Goal: Transaction & Acquisition: Purchase product/service

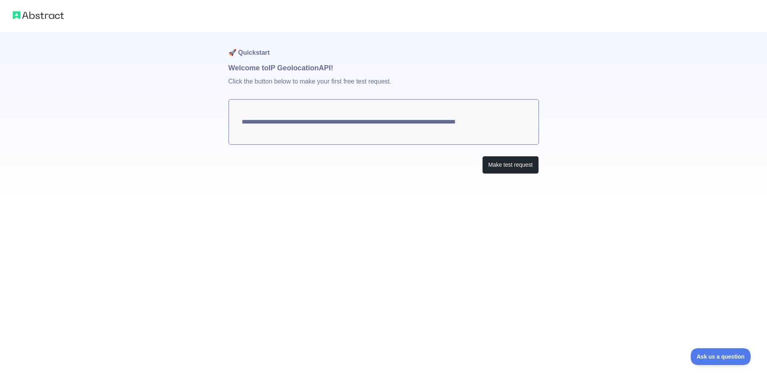
click at [487, 123] on textarea "**********" at bounding box center [384, 122] width 310 height 46
click at [517, 160] on button "Make test request" at bounding box center [510, 165] width 56 height 18
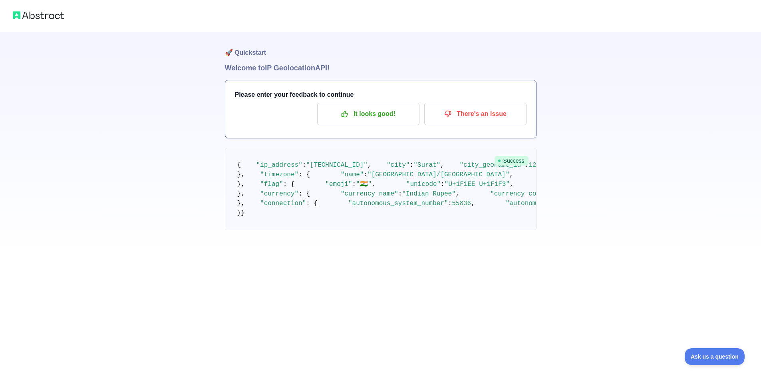
scroll to position [255, 0]
click at [567, 188] on span ""https://static.abstractapi.com/country-flags/IN_flag.png"" at bounding box center [605, 184] width 77 height 7
drag, startPoint x: 471, startPoint y: 195, endPoint x: 488, endPoint y: 195, distance: 16.8
click at [567, 188] on span ""https://static.abstractapi.com/country-flags/IN_flag.png"" at bounding box center [605, 184] width 77 height 7
click at [702, 188] on span ""https://static.abstractapi.com/country-flags/IN_flag.svg"" at bounding box center [740, 184] width 77 height 7
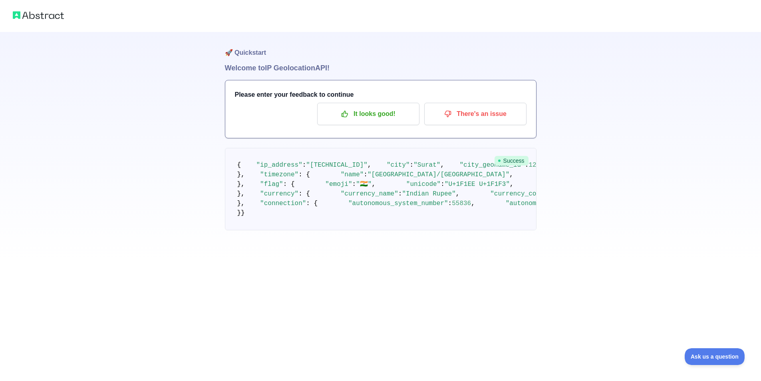
drag, startPoint x: 457, startPoint y: 204, endPoint x: 481, endPoint y: 204, distance: 24.4
click at [702, 188] on span ""https://static.abstractapi.com/country-flags/IN_flag.svg"" at bounding box center [740, 184] width 77 height 7
click at [514, 188] on span at bounding box center [529, 184] width 31 height 7
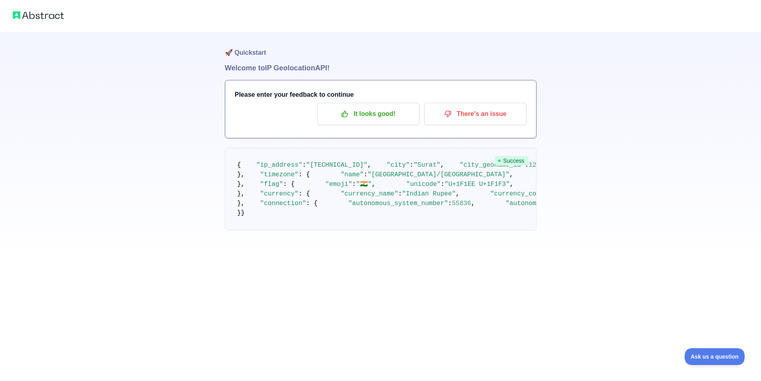
click at [648, 188] on span at bounding box center [663, 184] width 31 height 7
click at [513, 159] on span "Success" at bounding box center [512, 161] width 34 height 10
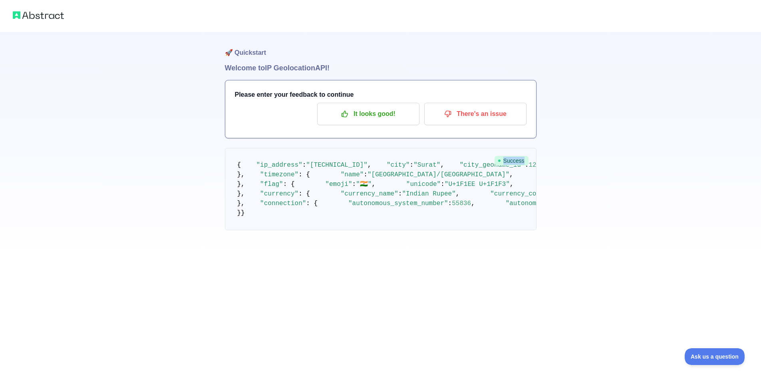
click at [513, 159] on span "Success" at bounding box center [512, 161] width 34 height 10
click at [500, 162] on icon at bounding box center [499, 160] width 3 height 3
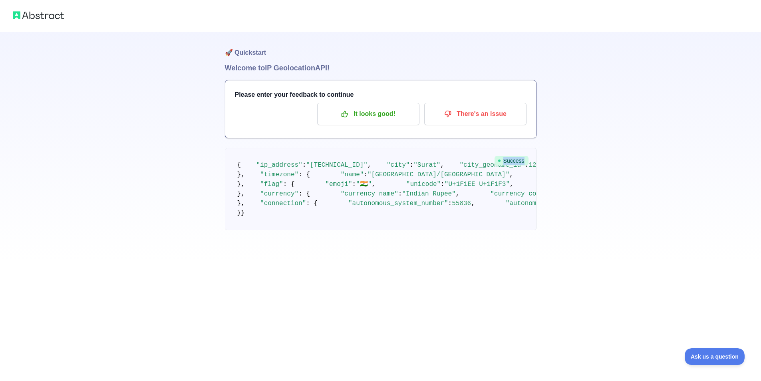
click at [500, 162] on icon at bounding box center [499, 160] width 3 height 3
click at [262, 169] on span ""ip_address"" at bounding box center [279, 164] width 46 height 7
click at [242, 169] on span at bounding box center [248, 164] width 15 height 7
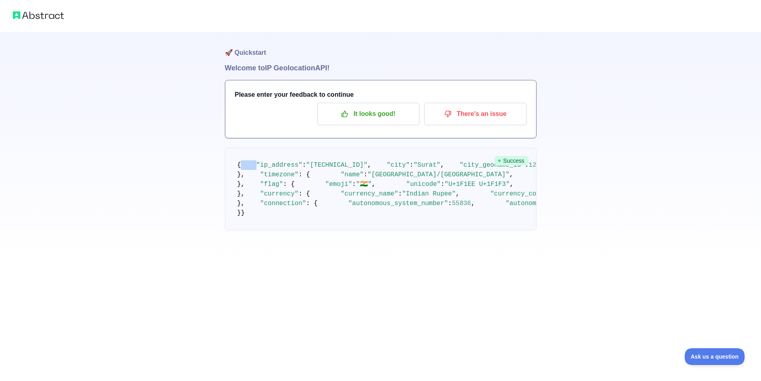
click at [242, 169] on span at bounding box center [248, 164] width 15 height 7
click at [250, 169] on span at bounding box center [248, 164] width 15 height 7
drag, startPoint x: 250, startPoint y: 177, endPoint x: 461, endPoint y: 179, distance: 211.3
click at [461, 179] on pre "{ "ip_address" : "2405:201:2017:5a00:9a3:3a26:f366:b82c" , "city" : "Surat" , "…" at bounding box center [381, 189] width 312 height 82
click at [385, 230] on pre "{ "ip_address" : "2405:201:2017:5a00:9a3:3a26:f366:b82c" , "city" : "Surat" , "…" at bounding box center [381, 189] width 312 height 82
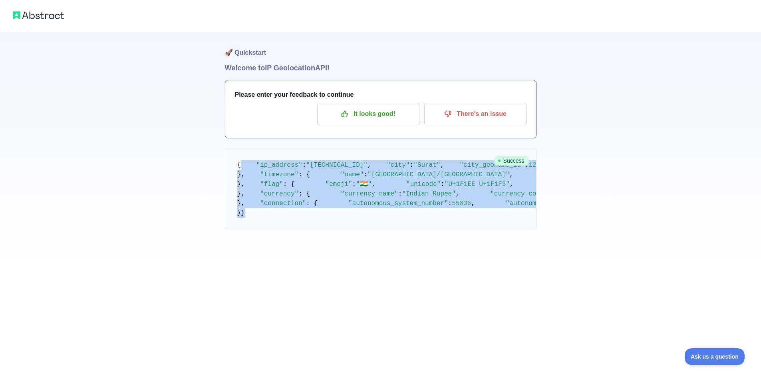
scroll to position [255, 0]
drag, startPoint x: 242, startPoint y: 167, endPoint x: 237, endPoint y: 334, distance: 166.6
click at [237, 230] on pre "{ "ip_address" : "2405:201:2017:5a00:9a3:3a26:f366:b82c" , "city" : "Surat" , "…" at bounding box center [381, 189] width 312 height 82
click at [211, 187] on div "🚀 Quickstart Welcome to IP Geolocation API! Please enter your feedback to conti…" at bounding box center [380, 131] width 761 height 262
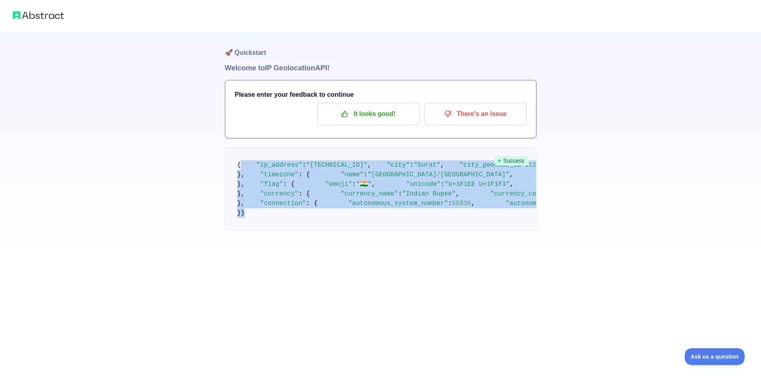
scroll to position [255, 0]
drag, startPoint x: 240, startPoint y: 163, endPoint x: 251, endPoint y: 331, distance: 168.5
click at [250, 230] on pre "{ "ip_address" : "2405:201:2017:5a00:9a3:3a26:f366:b82c" , "city" : "Surat" , "…" at bounding box center [381, 189] width 312 height 82
click at [308, 213] on pre "{ "ip_address" : "2405:201:2017:5a00:9a3:3a26:f366:b82c" , "city" : "Surat" , "…" at bounding box center [381, 189] width 312 height 82
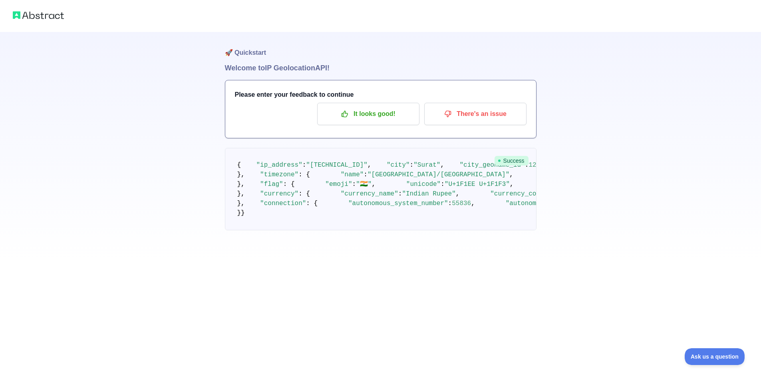
click at [445, 187] on span ""U+1F1EE U+1F1F3"" at bounding box center [477, 184] width 65 height 7
drag, startPoint x: 325, startPoint y: 187, endPoint x: 310, endPoint y: 187, distance: 14.4
click at [445, 187] on span ""U+1F1EE U+1F1F3"" at bounding box center [477, 184] width 65 height 7
click at [445, 188] on span ""U+1F1EE U+1F1F3"" at bounding box center [477, 184] width 65 height 7
drag, startPoint x: 307, startPoint y: 188, endPoint x: 352, endPoint y: 189, distance: 45.1
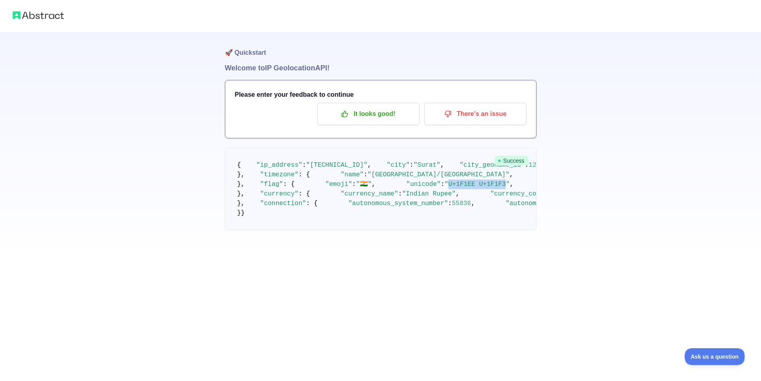
click at [445, 188] on span ""U+1F1EE U+1F1F3"" at bounding box center [477, 184] width 65 height 7
click at [356, 181] on span ""🇮🇳"" at bounding box center [364, 184] width 16 height 7
drag, startPoint x: 304, startPoint y: 177, endPoint x: 299, endPoint y: 177, distance: 5.3
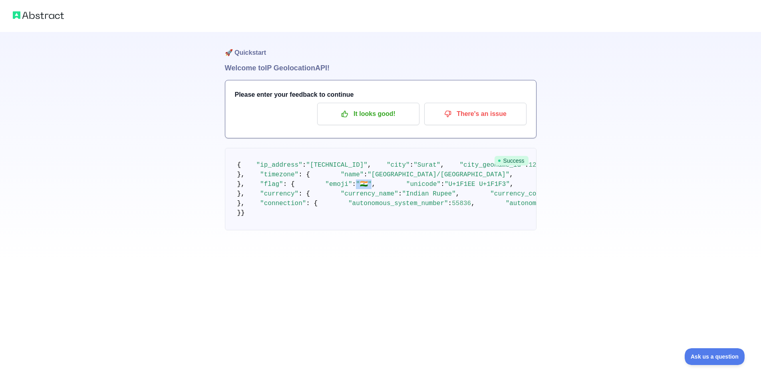
click at [356, 181] on span ""🇮🇳"" at bounding box center [364, 184] width 16 height 7
drag, startPoint x: 300, startPoint y: 178, endPoint x: 304, endPoint y: 179, distance: 4.9
click at [356, 181] on span ""🇮🇳"" at bounding box center [364, 184] width 16 height 7
click at [276, 183] on pre "{ "ip_address" : "2405:201:2017:5a00:9a3:3a26:f366:b82c" , "city" : "Surat" , "…" at bounding box center [381, 189] width 312 height 82
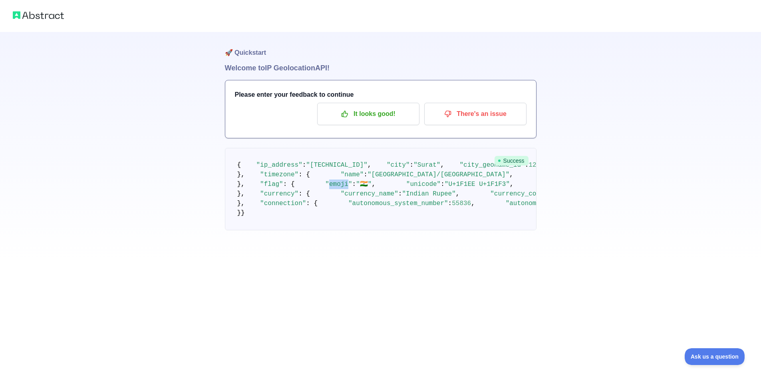
click at [276, 183] on pre "{ "ip_address" : "2405:201:2017:5a00:9a3:3a26:f366:b82c" , "city" : "Surat" , "…" at bounding box center [381, 189] width 312 height 82
click at [406, 188] on span ""unicode"" at bounding box center [423, 184] width 34 height 7
click at [544, 188] on span ""png"" at bounding box center [553, 184] width 19 height 7
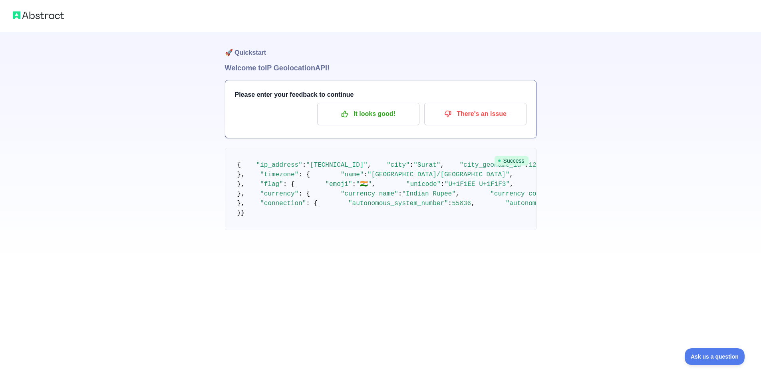
click at [271, 215] on pre "{ "ip_address" : "2405:201:2017:5a00:9a3:3a26:f366:b82c" , "city" : "Surat" , "…" at bounding box center [381, 189] width 312 height 82
click at [679, 188] on span ""svg"" at bounding box center [688, 184] width 19 height 7
click at [266, 230] on pre "{ "ip_address" : "2405:201:2017:5a00:9a3:3a26:f366:b82c" , "city" : "Surat" , "…" at bounding box center [381, 189] width 312 height 82
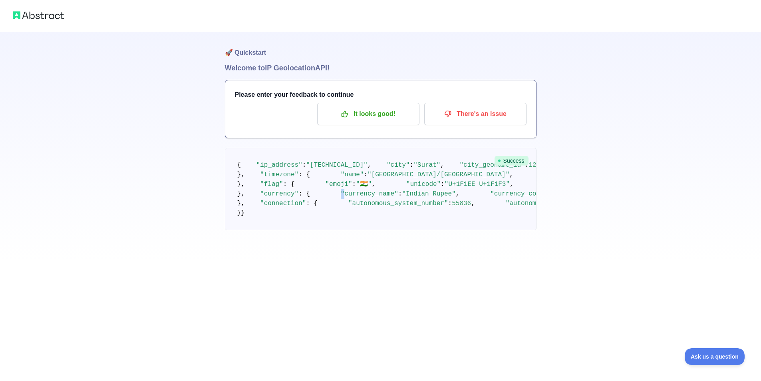
click at [266, 230] on pre "{ "ip_address" : "2405:201:2017:5a00:9a3:3a26:f366:b82c" , "city" : "Surat" , "…" at bounding box center [381, 189] width 312 height 82
click at [278, 230] on pre "{ "ip_address" : "2405:201:2017:5a00:9a3:3a26:f366:b82c" , "city" : "Surat" , "…" at bounding box center [381, 189] width 312 height 82
click at [490, 197] on span ""currency_code"" at bounding box center [519, 193] width 58 height 7
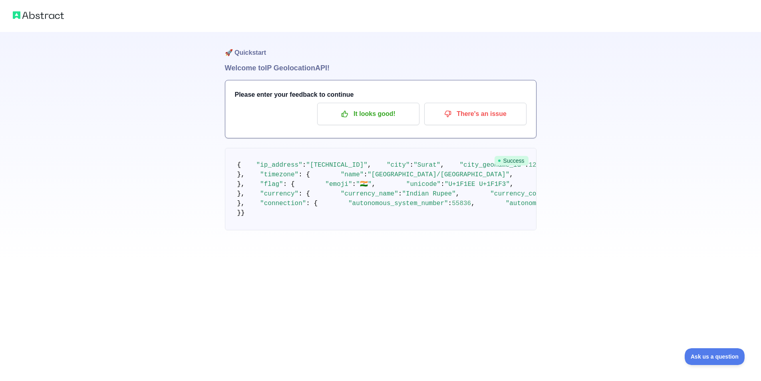
click at [341, 197] on span ""currency_name"" at bounding box center [370, 193] width 58 height 7
click at [275, 197] on span ""currency"" at bounding box center [279, 193] width 38 height 7
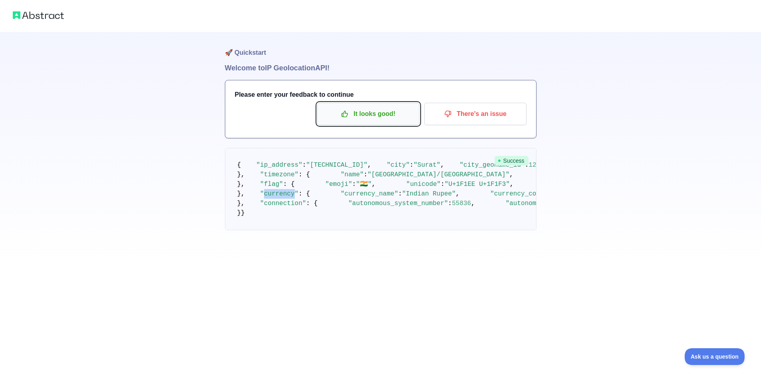
click at [383, 111] on p "It looks good!" at bounding box center [368, 114] width 90 height 14
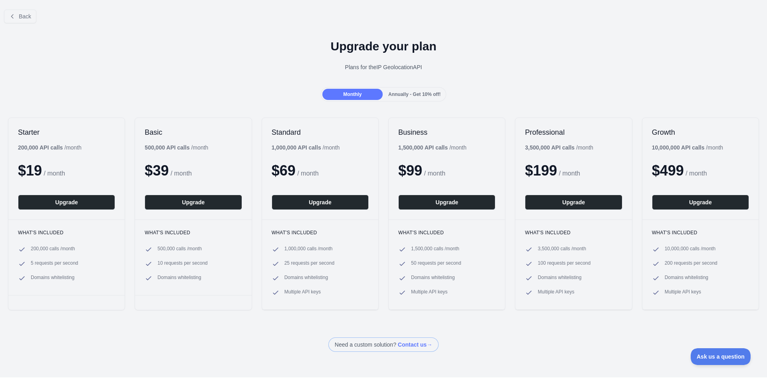
click at [410, 230] on h3 "What's included" at bounding box center [446, 232] width 97 height 6
drag, startPoint x: 410, startPoint y: 230, endPoint x: 405, endPoint y: 229, distance: 4.9
click at [405, 229] on div "What's included 1,500,000 calls / month 50 requests per second Domains whitelis…" at bounding box center [447, 264] width 116 height 90
click at [418, 233] on h3 "What's included" at bounding box center [446, 232] width 97 height 6
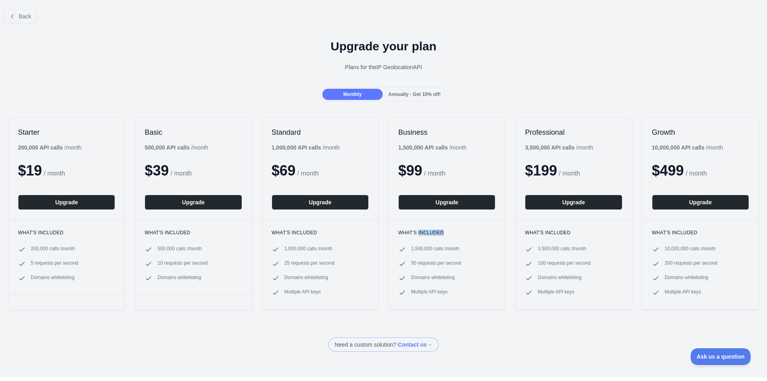
click at [418, 232] on h3 "What's included" at bounding box center [446, 232] width 97 height 6
click at [497, 225] on div "What's included 1,500,000 calls / month 50 requests per second Domains whitelis…" at bounding box center [447, 264] width 116 height 90
click at [487, 229] on div "What's included 1,500,000 calls / month 50 requests per second Domains whitelis…" at bounding box center [447, 264] width 116 height 90
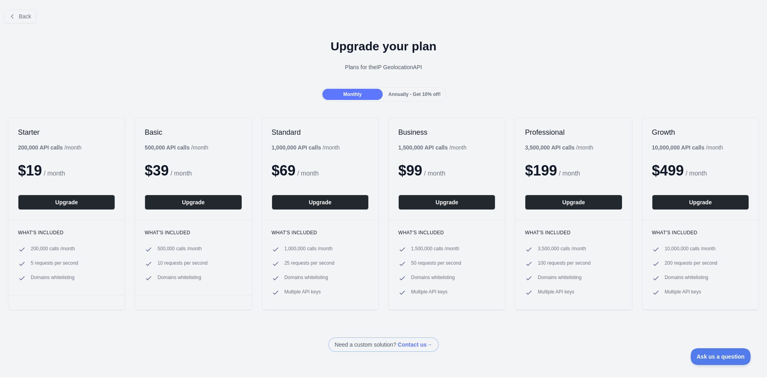
click at [310, 142] on div "Standard 1,000,000 API calls / month $ 69 / month Upgrade" at bounding box center [320, 168] width 116 height 101
click at [417, 97] on div "Annually - Get 10% off!" at bounding box center [414, 94] width 60 height 11
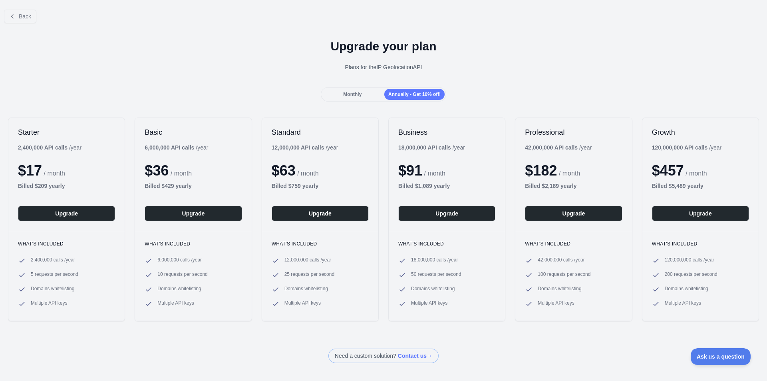
click at [354, 89] on div "Monthly" at bounding box center [352, 94] width 60 height 11
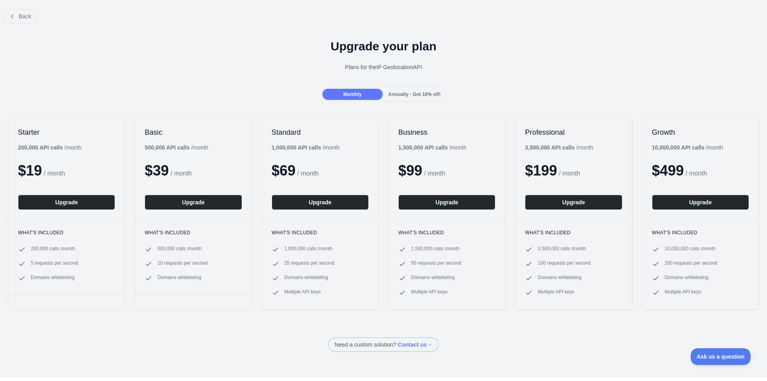
click at [408, 91] on div "Annually - Get 10% off!" at bounding box center [414, 94] width 60 height 11
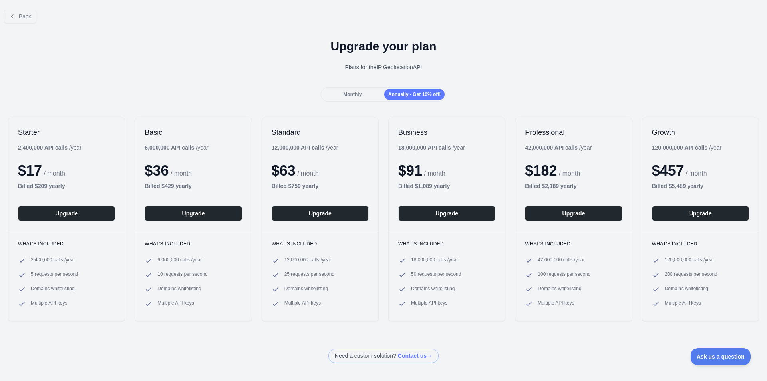
click at [408, 89] on div "Annually - Get 10% off!" at bounding box center [414, 94] width 60 height 11
click at [410, 90] on div "Monthly Annually - Get 10% off!" at bounding box center [384, 94] width 126 height 14
click at [410, 91] on div "Annually - Get 10% off!" at bounding box center [414, 94] width 60 height 11
click at [410, 89] on div "Annually - Get 10% off!" at bounding box center [414, 94] width 60 height 11
click at [410, 88] on div "Monthly Annually - Get 10% off!" at bounding box center [384, 94] width 126 height 14
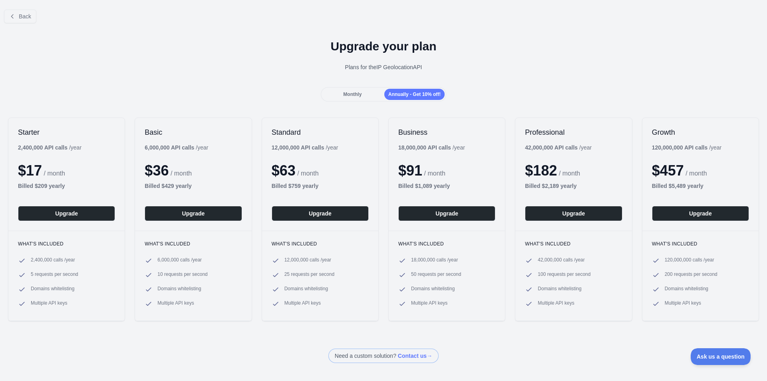
click at [410, 89] on div "Annually - Get 10% off!" at bounding box center [414, 94] width 60 height 11
click at [409, 89] on div "Annually - Get 10% off!" at bounding box center [414, 94] width 60 height 11
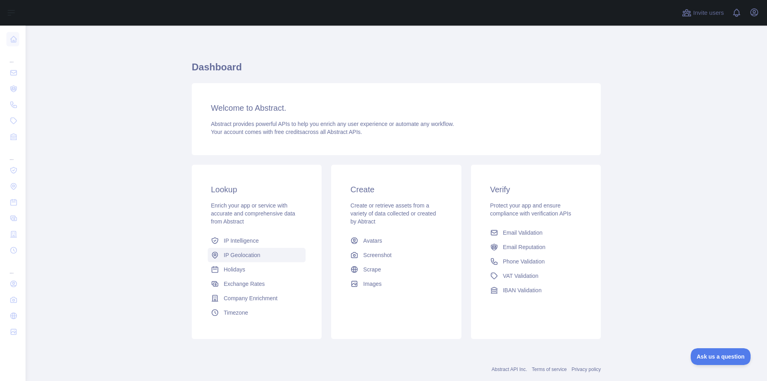
click at [240, 254] on span "IP Geolocation" at bounding box center [242, 255] width 37 height 8
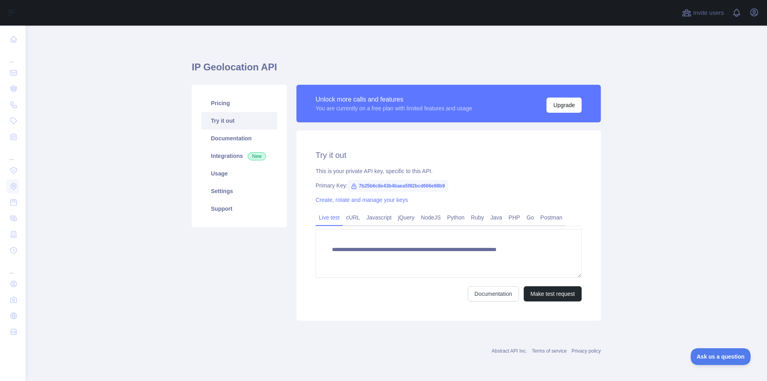
type textarea "**********"
click at [357, 214] on link "cURL" at bounding box center [353, 217] width 20 height 13
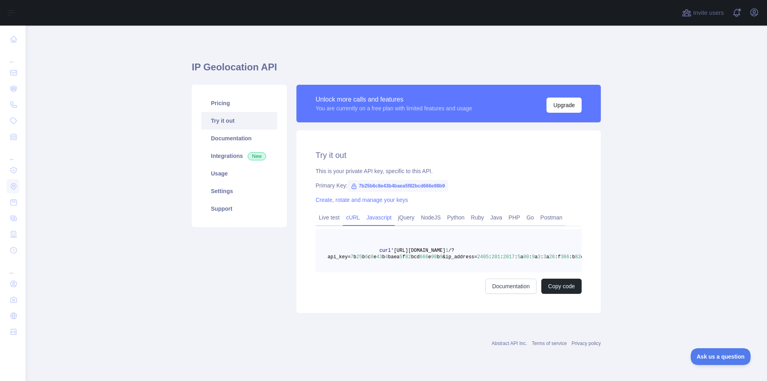
click at [370, 212] on link "Javascript" at bounding box center [379, 217] width 32 height 13
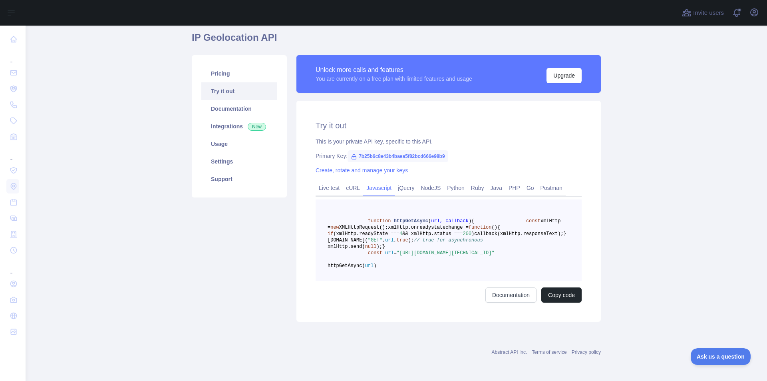
scroll to position [68, 0]
click at [395, 181] on link "jQuery" at bounding box center [406, 187] width 23 height 13
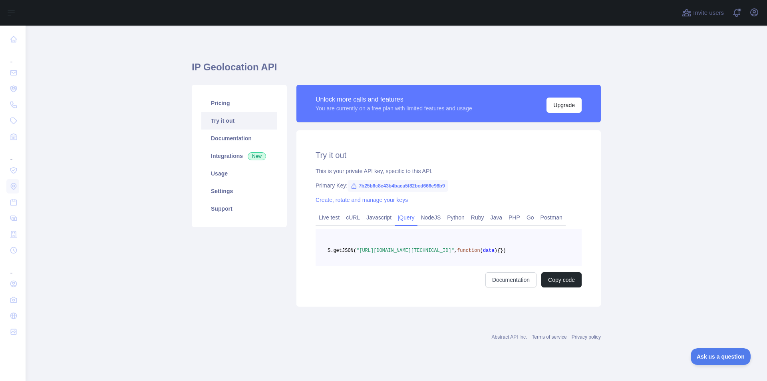
scroll to position [4, 0]
click at [425, 211] on link "NodeJS" at bounding box center [430, 217] width 26 height 13
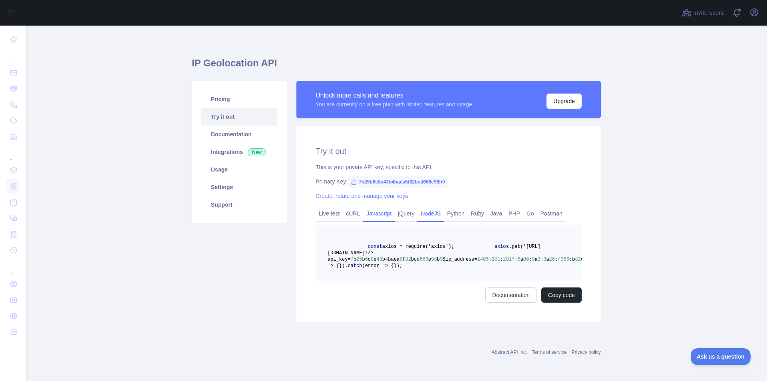
click at [374, 209] on link "Javascript" at bounding box center [379, 213] width 32 height 13
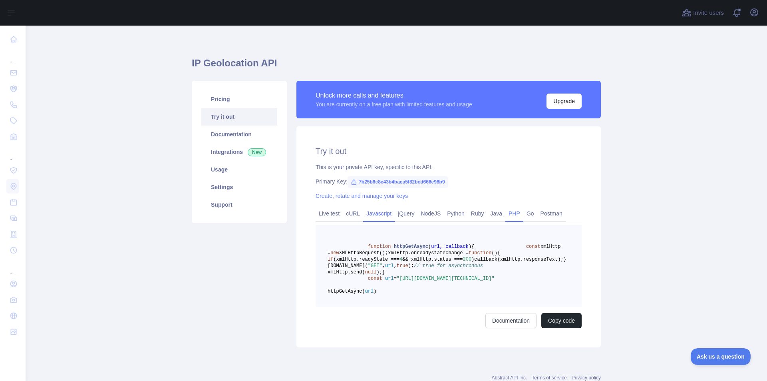
click at [512, 213] on link "PHP" at bounding box center [514, 213] width 18 height 13
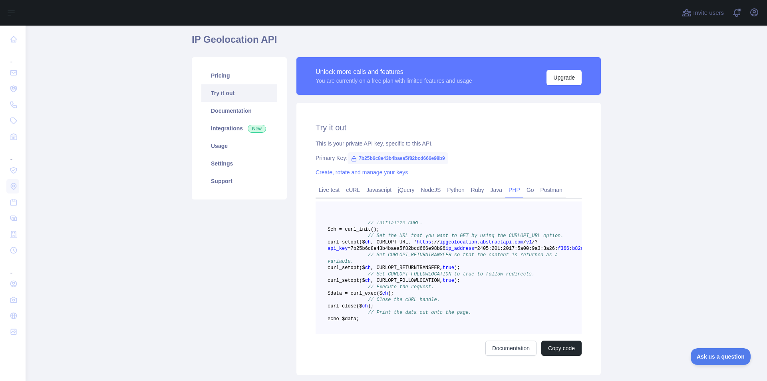
scroll to position [84, 0]
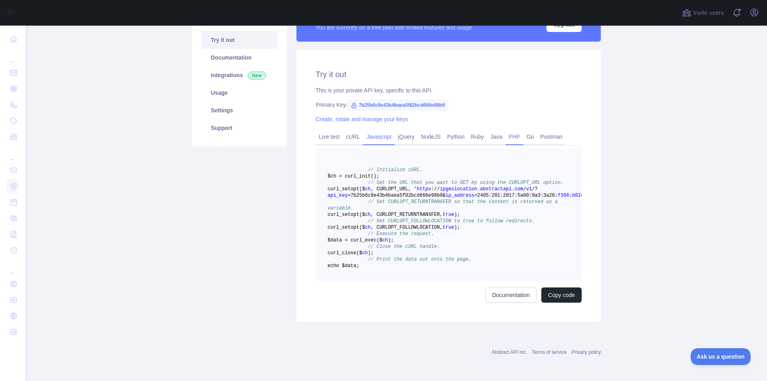
click at [378, 133] on link "Javascript" at bounding box center [379, 136] width 32 height 13
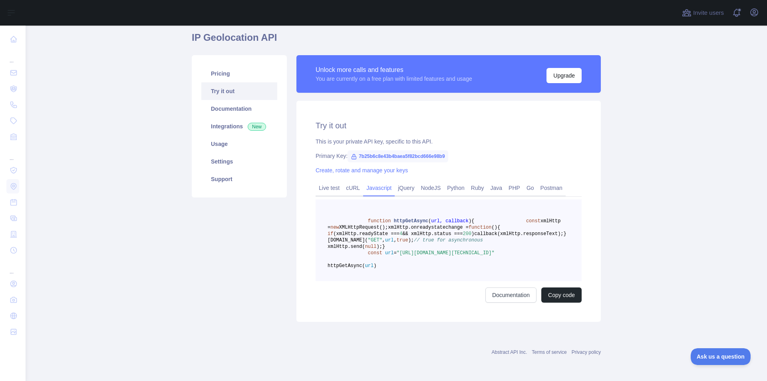
scroll to position [68, 0]
click at [508, 181] on link "PHP" at bounding box center [514, 187] width 18 height 13
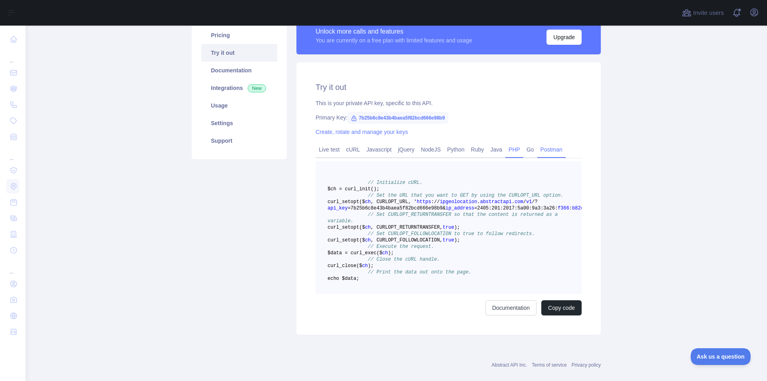
click at [538, 147] on link "Postman" at bounding box center [551, 149] width 28 height 13
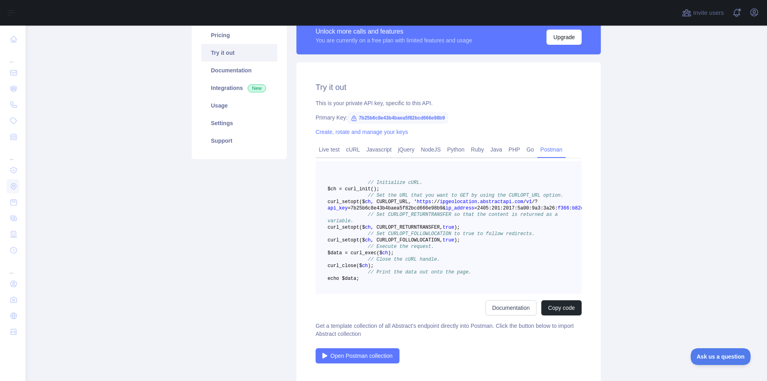
scroll to position [0, 0]
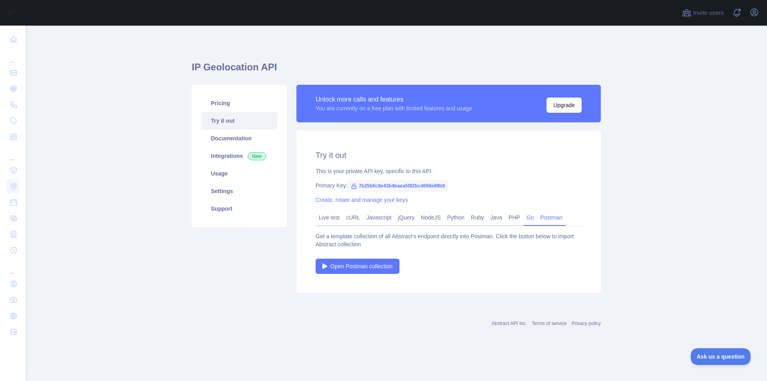
click at [529, 216] on link "Go" at bounding box center [530, 217] width 14 height 13
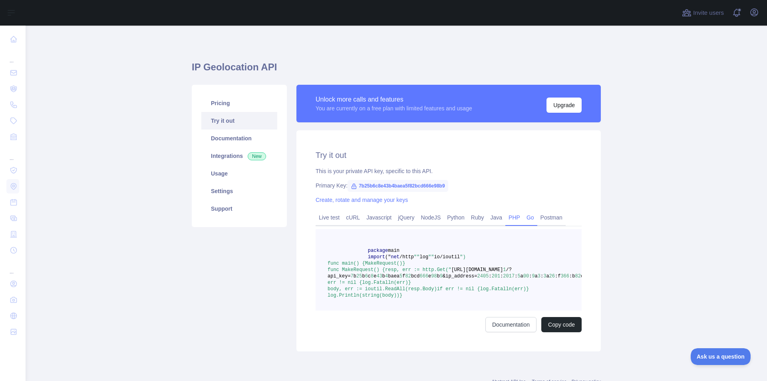
click at [505, 216] on link "PHP" at bounding box center [514, 217] width 18 height 13
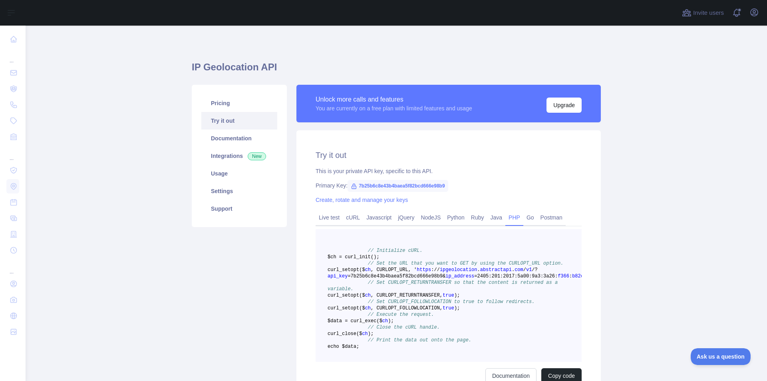
click at [339, 298] on span "curl" at bounding box center [334, 295] width 12 height 6
click at [366, 326] on pre "// Initialize cURL. $ch = curl _init() ; // Set the URL that you want to GET by…" at bounding box center [449, 295] width 266 height 133
click at [339, 311] on span "curl" at bounding box center [334, 308] width 12 height 6
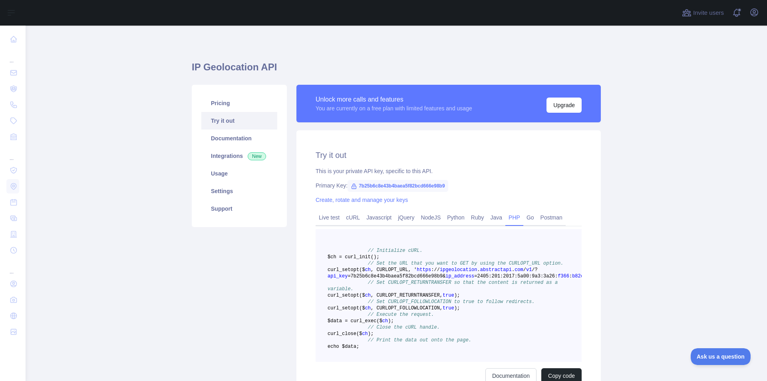
click at [443, 311] on span ", CURLOPT_FOLLOWLOCATION," at bounding box center [407, 308] width 72 height 6
click at [439, 292] on span "// Set CURLOPT_RETURNTRANSFER so that the content is returned as a variable." at bounding box center [444, 286] width 233 height 12
click at [443, 298] on span ", CURLOPT_RETURNTRANSFER," at bounding box center [407, 295] width 72 height 6
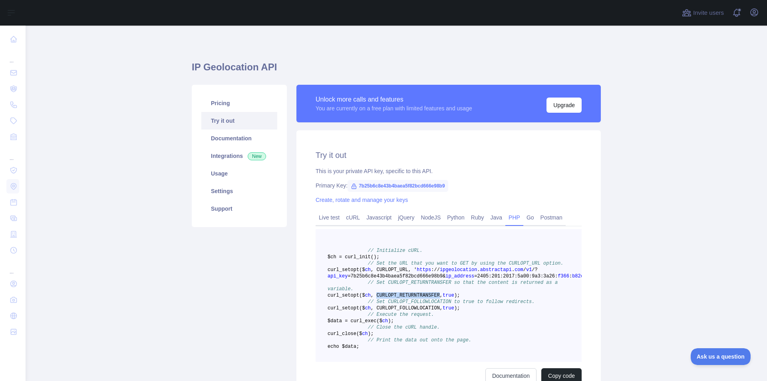
click at [443, 298] on span ", CURLOPT_RETURNTRANSFER," at bounding box center [407, 295] width 72 height 6
click at [454, 298] on span "true" at bounding box center [449, 295] width 12 height 6
click at [454, 311] on span "true" at bounding box center [449, 308] width 12 height 6
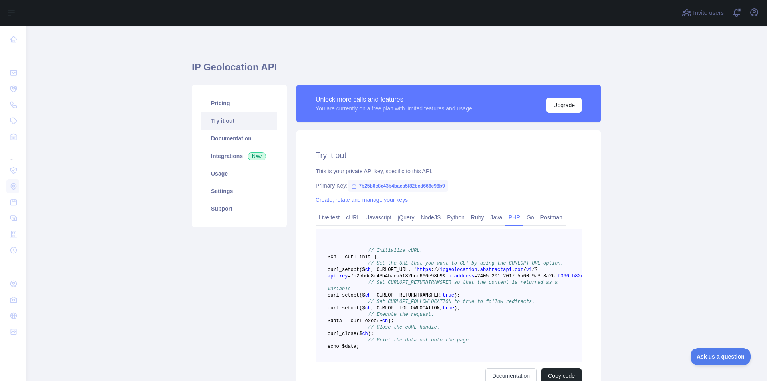
click at [371, 311] on span "ch" at bounding box center [368, 308] width 6 height 6
drag, startPoint x: 399, startPoint y: 320, endPoint x: 393, endPoint y: 320, distance: 6.0
click at [393, 311] on span "curl _setopt($ ch , CURLOPT_FOLLOWLOCATION, true ) ;" at bounding box center [394, 308] width 132 height 6
click at [371, 298] on span "ch" at bounding box center [368, 295] width 6 height 6
click at [394, 298] on span "curl _setopt($ ch , CURLOPT_RETURNTRANSFER, true ) ;" at bounding box center [394, 295] width 132 height 6
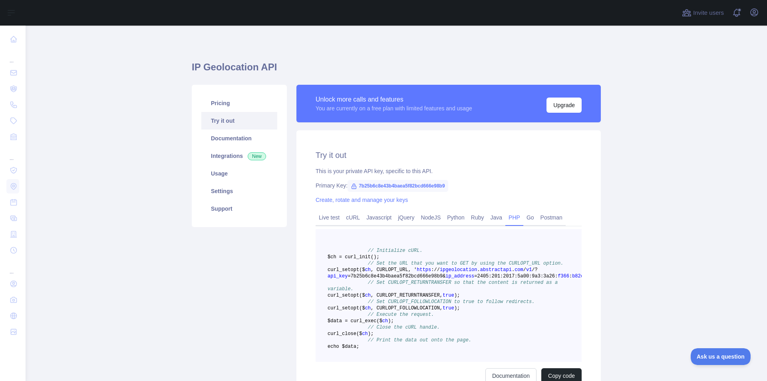
click at [362, 324] on span "$data = curl" at bounding box center [345, 321] width 34 height 6
click at [362, 336] on span "_close($" at bounding box center [350, 334] width 23 height 6
click at [372, 362] on pre "// Initialize cURL. $ch = curl _init() ; // Set the URL that you want to GET by…" at bounding box center [449, 295] width 266 height 133
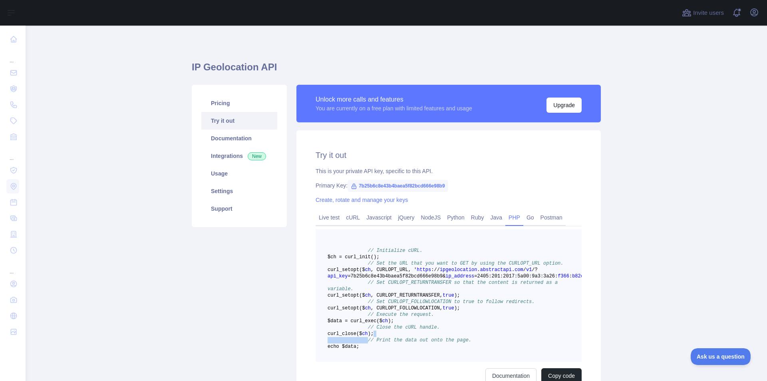
click at [372, 362] on pre "// Initialize cURL. $ch = curl _init() ; // Set the URL that you want to GET by…" at bounding box center [449, 295] width 266 height 133
click at [374, 356] on pre "// Initialize cURL. $ch = curl _init() ; // Set the URL that you want to GET by…" at bounding box center [449, 295] width 266 height 133
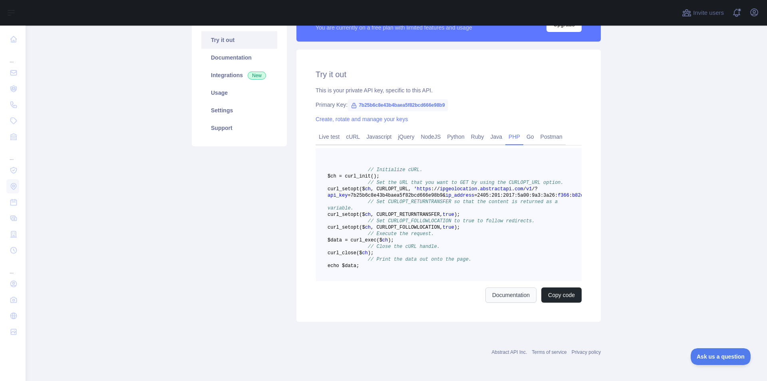
scroll to position [120, 0]
click at [359, 263] on span "echo $data;" at bounding box center [344, 266] width 32 height 6
drag, startPoint x: 380, startPoint y: 258, endPoint x: 375, endPoint y: 257, distance: 5.6
click at [359, 263] on span "echo $data;" at bounding box center [344, 266] width 32 height 6
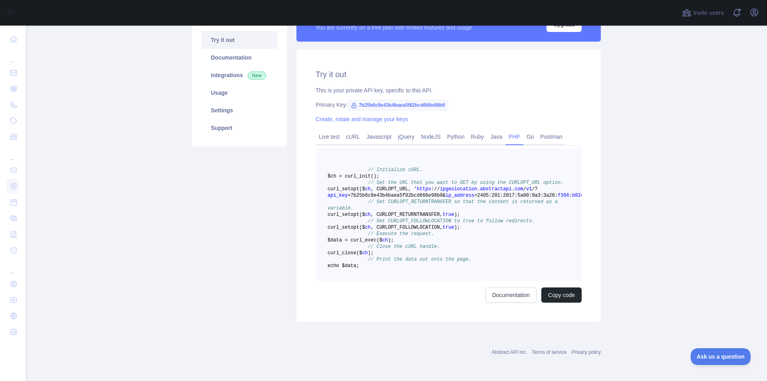
click at [359, 263] on span "echo $data;" at bounding box center [344, 266] width 32 height 6
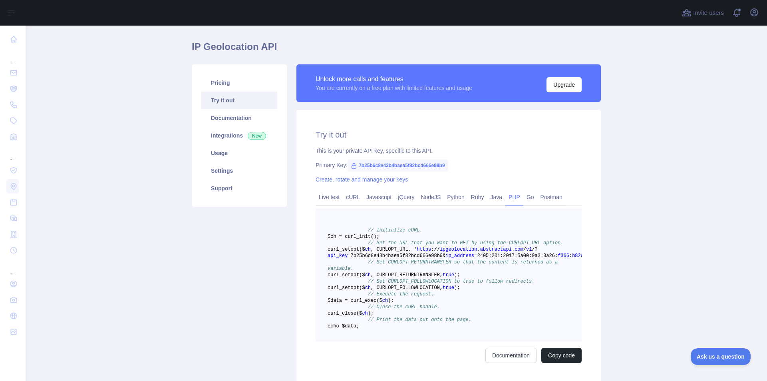
scroll to position [0, 0]
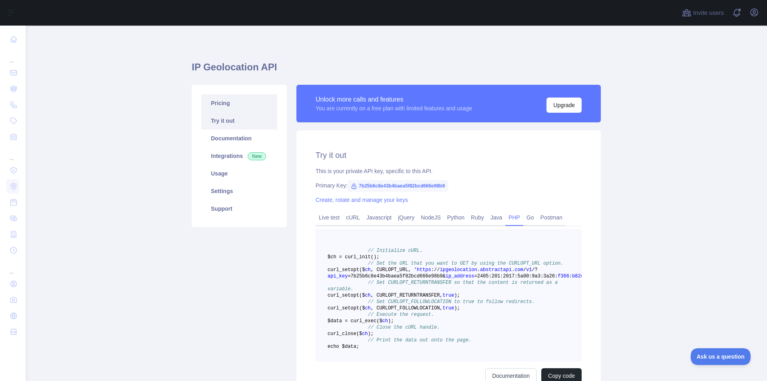
click at [237, 97] on link "Pricing" at bounding box center [239, 103] width 76 height 18
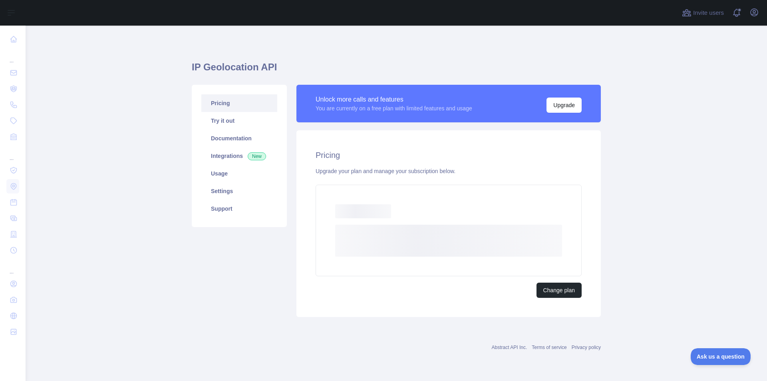
click at [238, 99] on link "Pricing" at bounding box center [239, 103] width 76 height 18
click at [239, 99] on link "Pricing" at bounding box center [239, 103] width 76 height 18
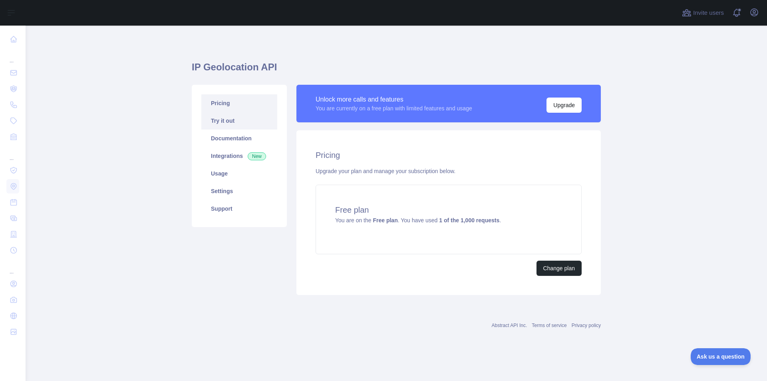
click at [240, 116] on link "Try it out" at bounding box center [239, 121] width 76 height 18
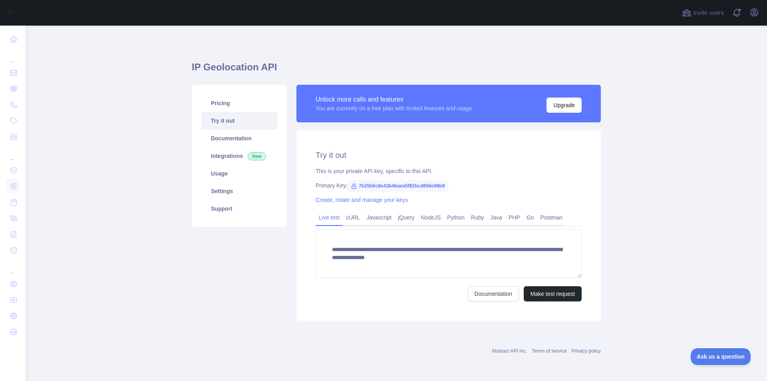
click at [240, 116] on link "Try it out" at bounding box center [239, 121] width 76 height 18
click at [370, 183] on span "7b25b6c8e43b4baea5f82bcd666e98b9" at bounding box center [398, 186] width 100 height 12
click at [372, 173] on div "This is your private API key, specific to this API." at bounding box center [449, 171] width 266 height 8
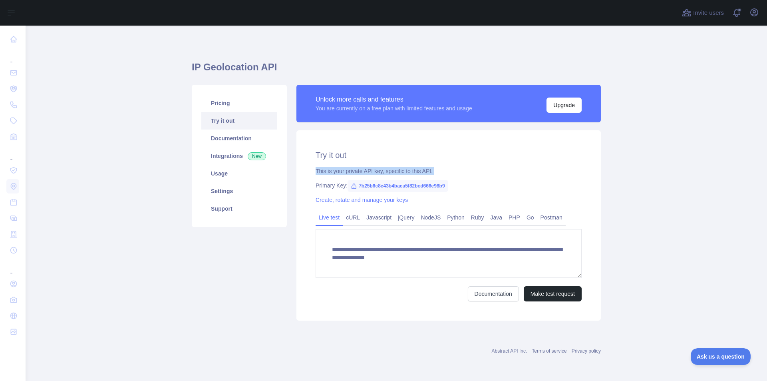
click at [372, 173] on div "This is your private API key, specific to this API." at bounding box center [449, 171] width 266 height 8
click at [321, 187] on div "Primary Key: 7b25b6c8e43b4baea5f82bcd666e98b9" at bounding box center [449, 185] width 266 height 8
drag, startPoint x: 321, startPoint y: 187, endPoint x: 344, endPoint y: 186, distance: 22.8
click at [344, 186] on div "Primary Key: 7b25b6c8e43b4baea5f82bcd666e98b9" at bounding box center [449, 185] width 266 height 8
click at [320, 153] on h2 "Try it out" at bounding box center [449, 154] width 266 height 11
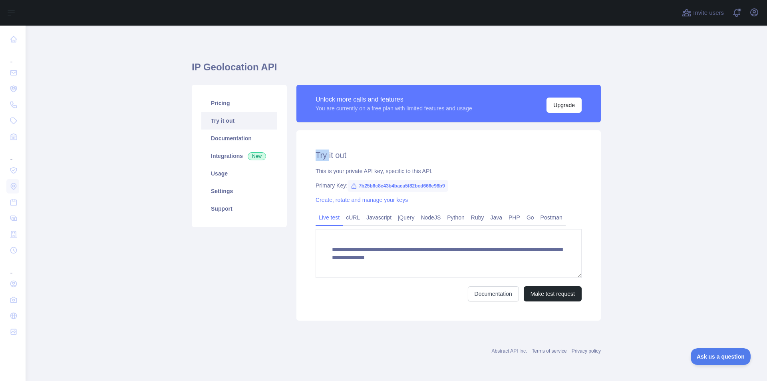
click at [320, 153] on h2 "Try it out" at bounding box center [449, 154] width 266 height 11
click at [239, 122] on link "Try it out" at bounding box center [239, 121] width 76 height 18
click at [235, 108] on link "Pricing" at bounding box center [239, 103] width 76 height 18
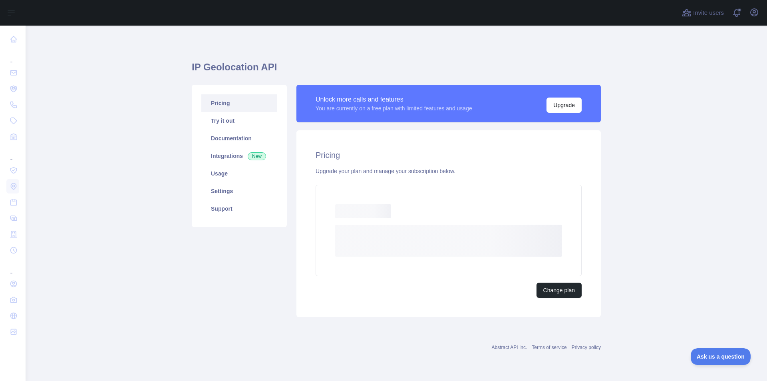
click at [237, 98] on link "Pricing" at bounding box center [239, 103] width 76 height 18
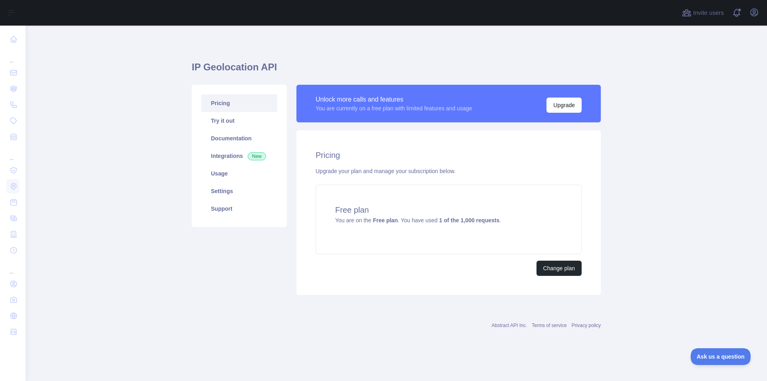
click at [240, 100] on link "Pricing" at bounding box center [239, 103] width 76 height 18
click at [234, 97] on link "Pricing" at bounding box center [239, 103] width 76 height 18
drag, startPoint x: 462, startPoint y: 221, endPoint x: 496, endPoint y: 219, distance: 33.6
click at [496, 219] on strong "1 of the 1,000 requests" at bounding box center [469, 220] width 60 height 6
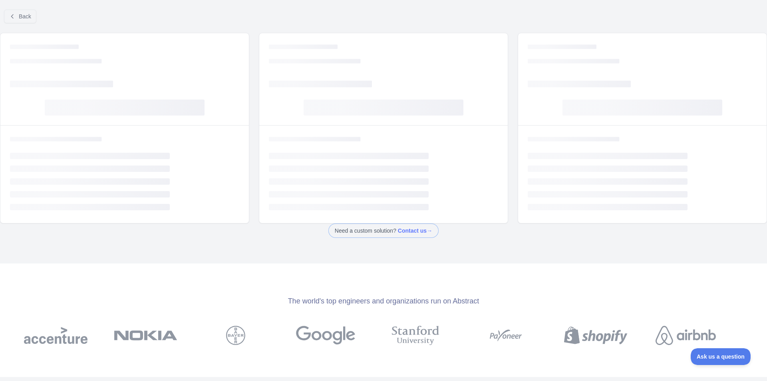
click at [501, 219] on div "Loading... Loading... Loading... Loading... Loading... Loading..." at bounding box center [383, 174] width 248 height 98
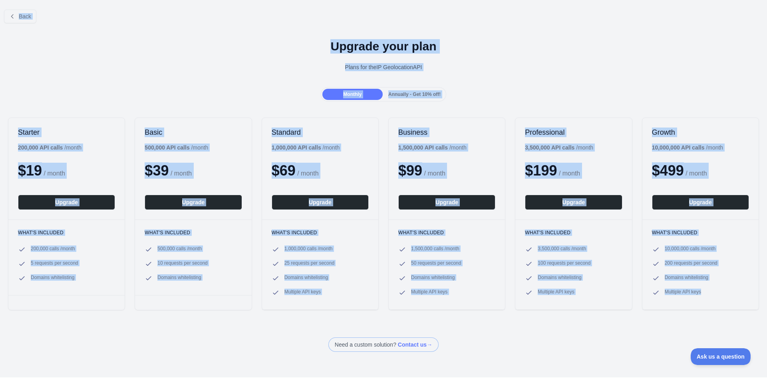
click at [501, 219] on div "Business 1,500,000 API calls / month $ 99 / month Upgrade" at bounding box center [447, 168] width 116 height 101
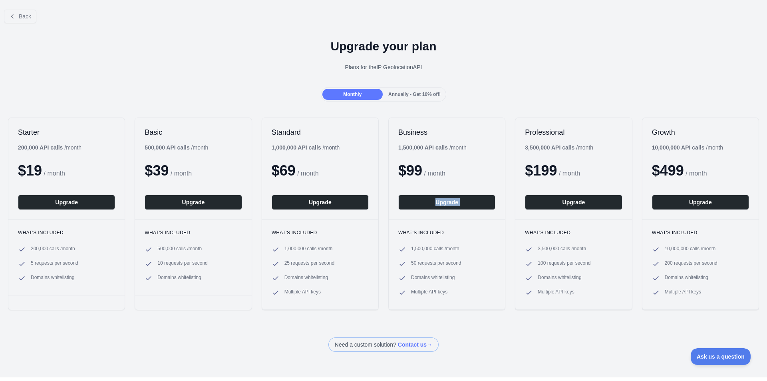
click at [501, 219] on div "Business 1,500,000 API calls / month $ 99 / month Upgrade" at bounding box center [447, 168] width 116 height 101
click at [574, 143] on div "Professional 3,500,000 API calls / month $ 199 / month Upgrade" at bounding box center [573, 168] width 116 height 101
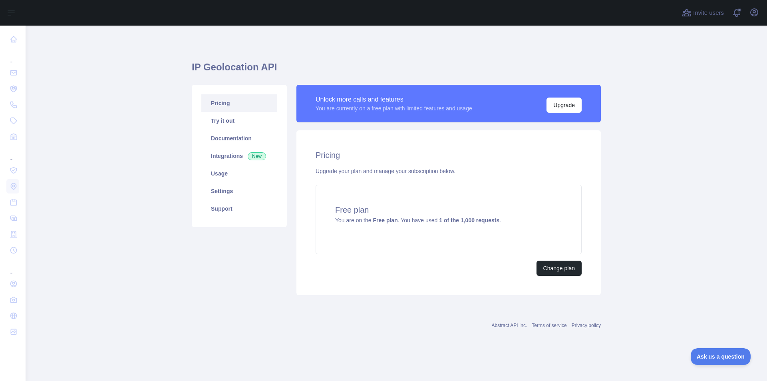
click at [215, 110] on link "Pricing" at bounding box center [239, 103] width 76 height 18
click at [216, 122] on link "Try it out" at bounding box center [239, 121] width 76 height 18
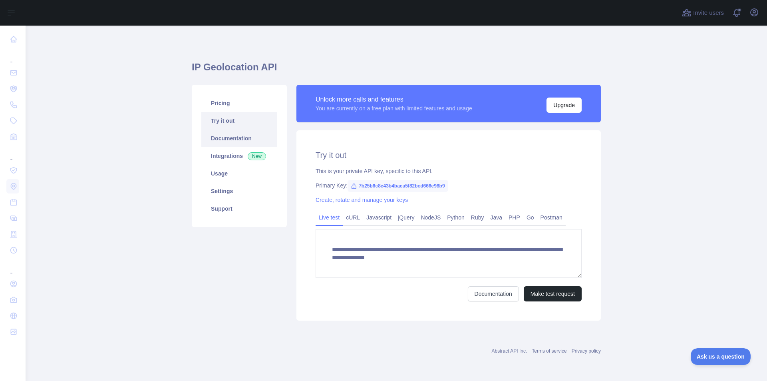
click at [214, 142] on link "Documentation" at bounding box center [239, 138] width 76 height 18
